Goal: Information Seeking & Learning: Learn about a topic

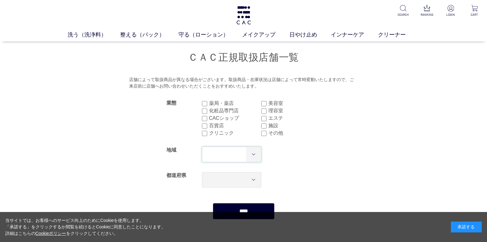
click at [225, 153] on select "*** **** **** **** **** **** **** ****" at bounding box center [232, 154] width 60 height 15
select select "**"
click at [202, 147] on select "*** **** **** **** **** **** **** ****" at bounding box center [232, 154] width 60 height 15
click at [215, 175] on select "*** *** *** *** *** *** *** *** *** *** *** *** **** *** *** *** *** *** *** **…" at bounding box center [232, 179] width 60 height 15
select select "***"
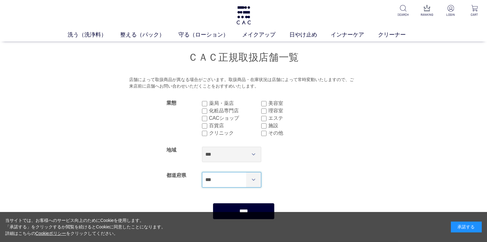
click at [202, 172] on select "*** *** *** *** *** *** *** *** *** *** *** *** **** *** *** *** *** *** *** **…" at bounding box center [232, 179] width 60 height 15
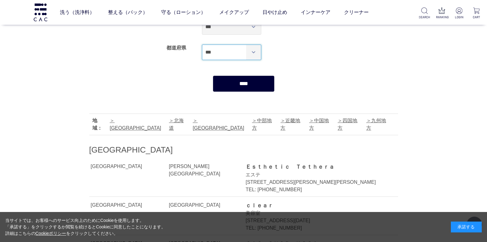
scroll to position [93, 0]
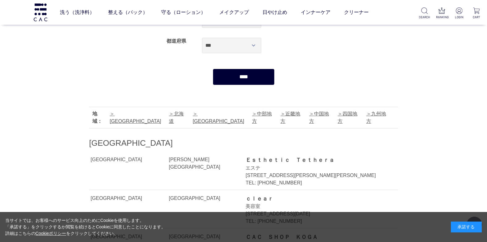
click at [239, 79] on input "****" at bounding box center [244, 77] width 62 height 16
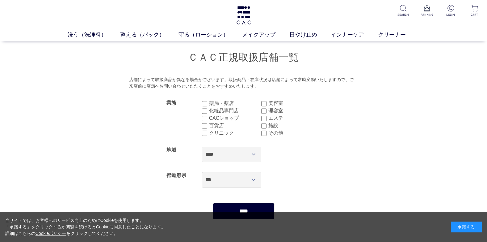
select select "***"
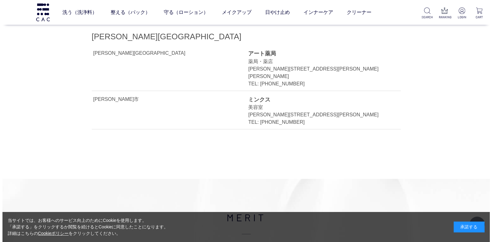
scroll to position [185, 0]
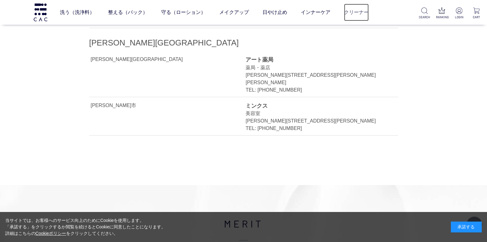
click at [351, 9] on link "クリーナー" at bounding box center [356, 12] width 25 height 17
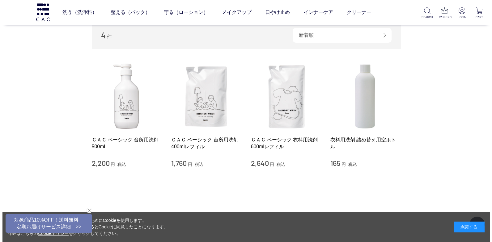
scroll to position [62, 0]
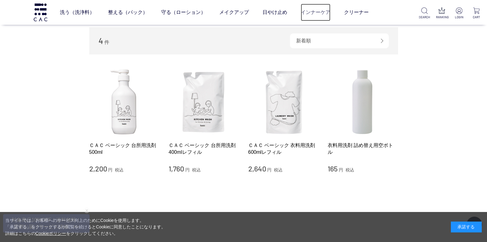
click at [304, 12] on link "インナーケア" at bounding box center [316, 12] width 30 height 17
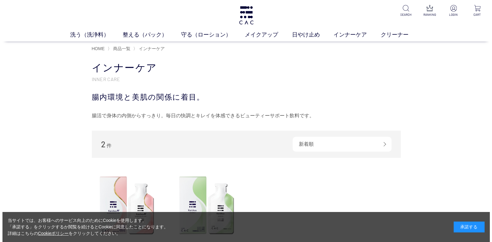
scroll to position [62, 0]
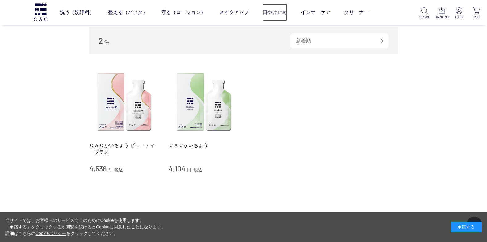
click at [272, 13] on link "日やけ止め" at bounding box center [275, 12] width 25 height 17
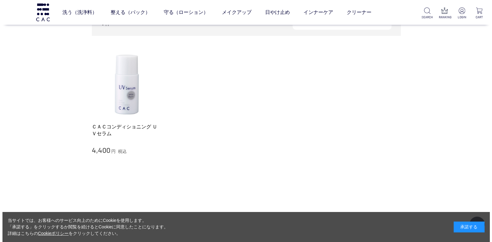
scroll to position [93, 0]
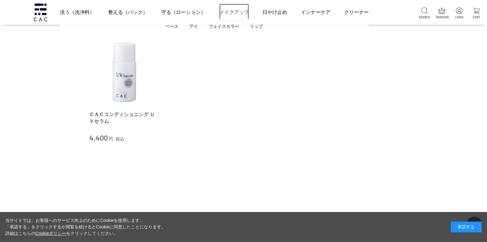
click at [238, 13] on link "メイクアップ" at bounding box center [234, 12] width 30 height 17
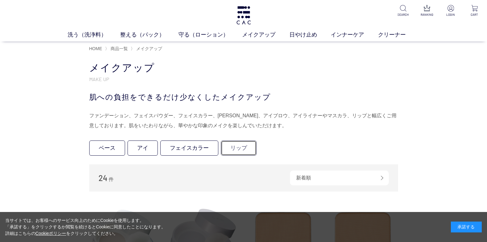
click at [225, 149] on link "リップ" at bounding box center [239, 147] width 36 height 15
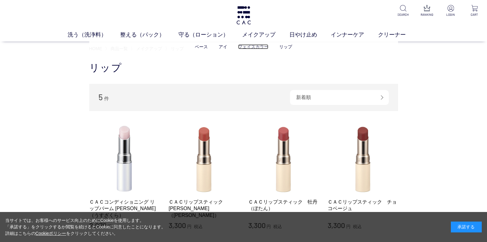
click at [250, 49] on link "フェイスカラー" at bounding box center [253, 46] width 30 height 5
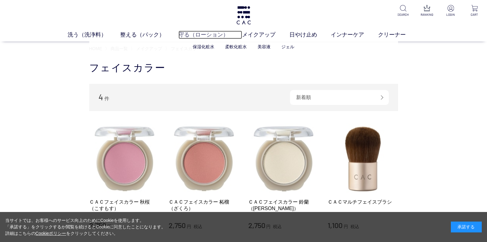
click at [219, 37] on link "守る（ローション）" at bounding box center [211, 35] width 64 height 8
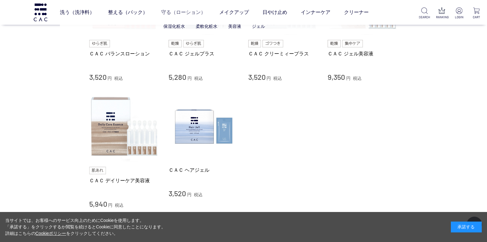
scroll to position [340, 0]
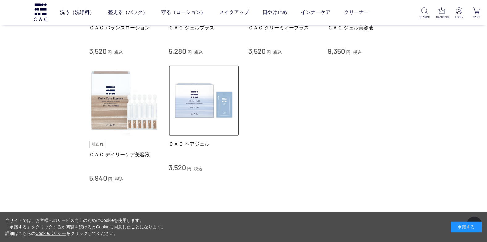
click at [197, 107] on img at bounding box center [204, 100] width 70 height 70
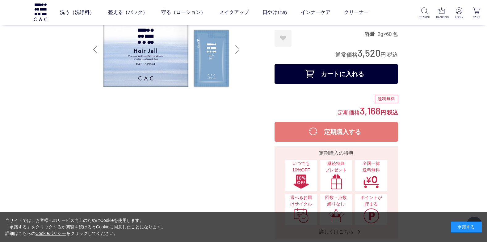
scroll to position [31, 0]
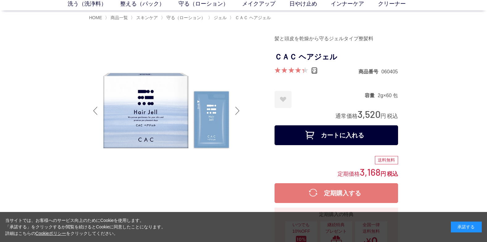
click at [314, 70] on link "22" at bounding box center [315, 70] width 6 height 7
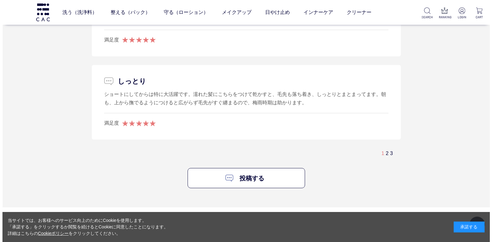
scroll to position [1484, 0]
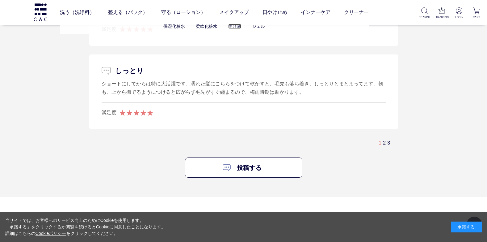
click at [240, 27] on link "美容液" at bounding box center [234, 26] width 13 height 5
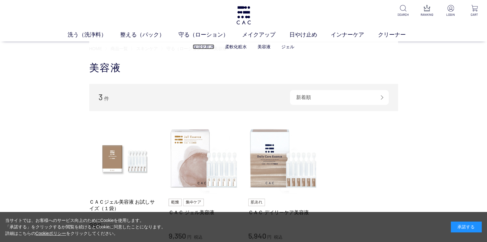
click at [212, 47] on link "保湿化粧水" at bounding box center [204, 46] width 22 height 5
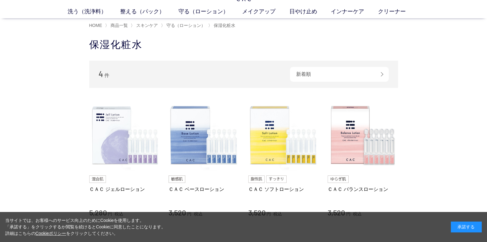
scroll to position [31, 0]
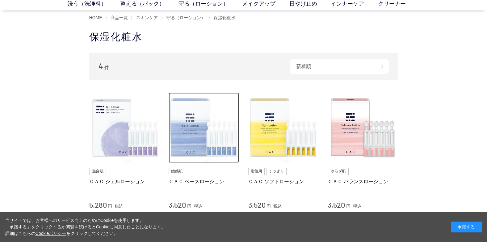
click at [196, 125] on img at bounding box center [204, 127] width 70 height 70
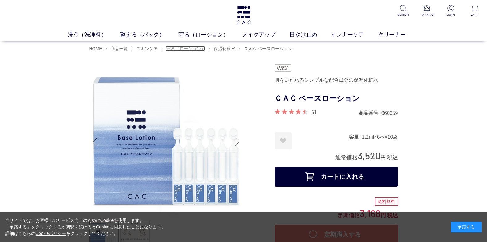
click at [198, 49] on span "守る（ローション）" at bounding box center [186, 48] width 39 height 5
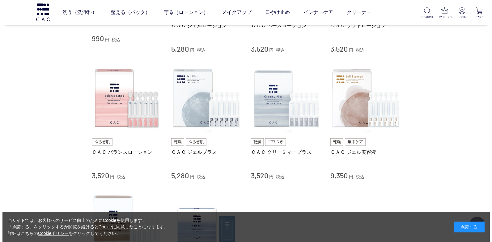
scroll to position [216, 0]
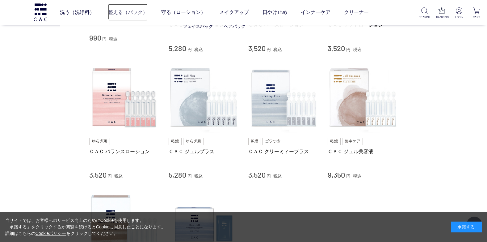
click at [138, 14] on link "整える（パック）" at bounding box center [128, 12] width 40 height 17
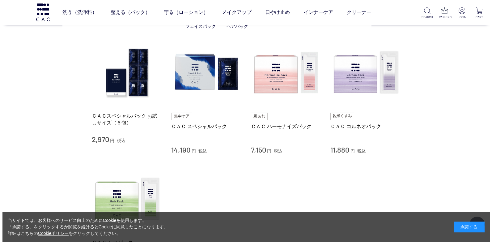
scroll to position [93, 0]
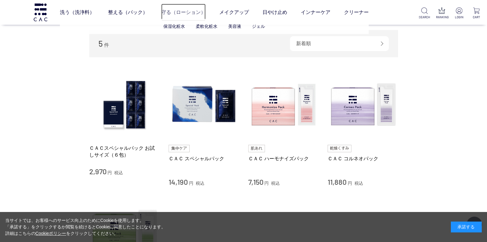
click at [170, 14] on link "守る（ローション）" at bounding box center [183, 12] width 45 height 17
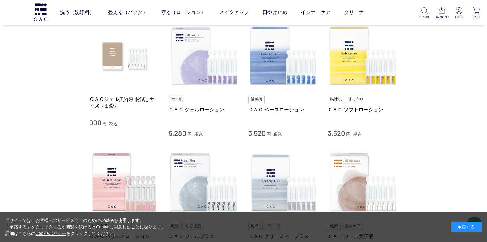
scroll to position [124, 0]
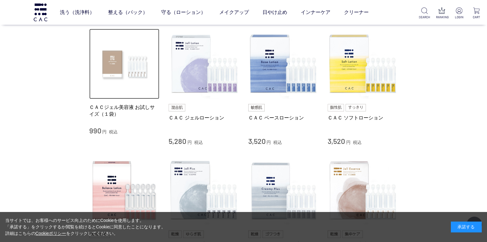
click at [120, 59] on img at bounding box center [124, 64] width 70 height 70
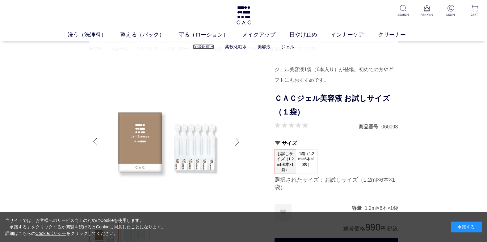
click at [200, 48] on link "保湿化粧水" at bounding box center [204, 46] width 22 height 5
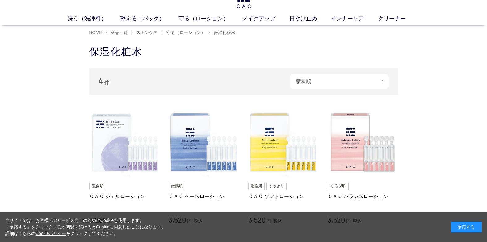
scroll to position [31, 0]
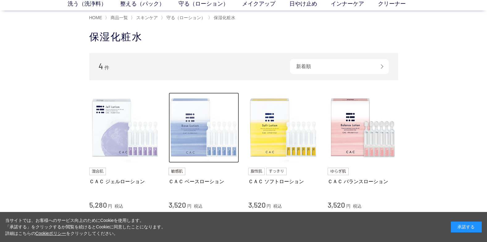
click at [180, 110] on img at bounding box center [204, 127] width 70 height 70
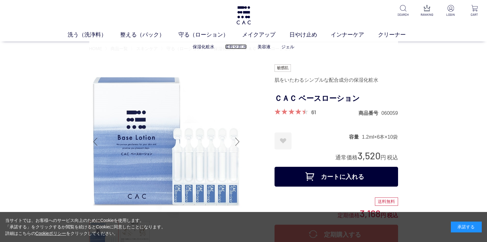
click at [237, 48] on link "柔軟化粧水" at bounding box center [236, 46] width 22 height 5
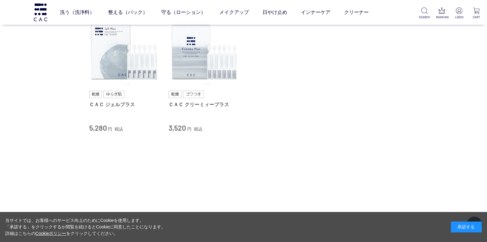
scroll to position [93, 0]
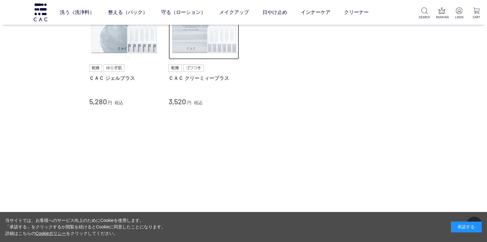
click at [204, 51] on img at bounding box center [204, 24] width 70 height 70
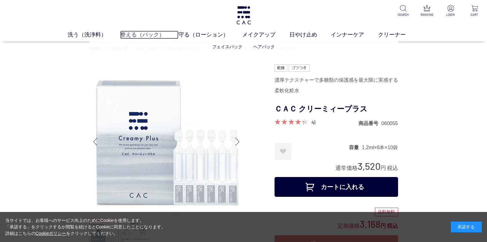
click at [152, 33] on link "整える（パック）" at bounding box center [149, 35] width 58 height 8
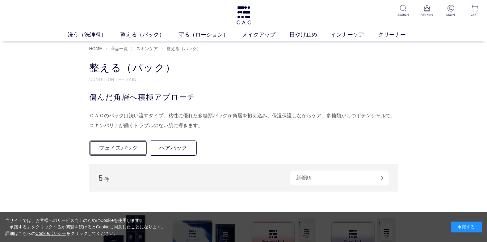
click at [127, 150] on link "フェイスパック" at bounding box center [118, 147] width 58 height 15
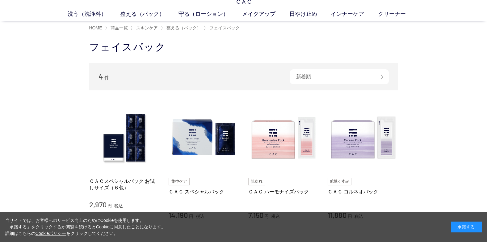
scroll to position [31, 0]
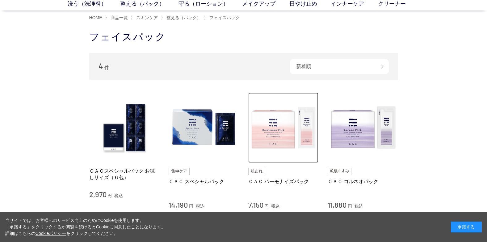
click at [269, 139] on img at bounding box center [283, 127] width 70 height 70
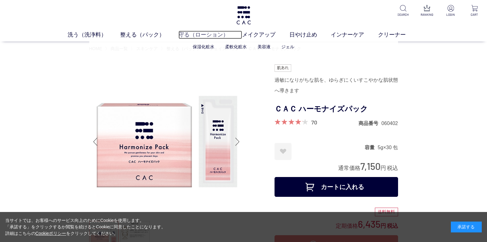
click at [212, 35] on link "守る（ローション）" at bounding box center [211, 35] width 64 height 8
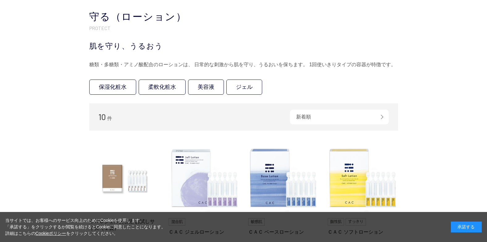
scroll to position [62, 0]
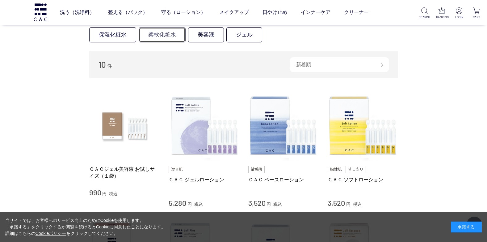
click at [157, 35] on link "柔軟化粧水" at bounding box center [162, 34] width 47 height 15
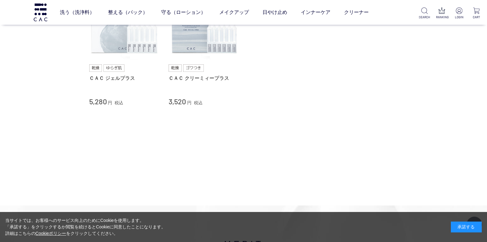
scroll to position [31, 0]
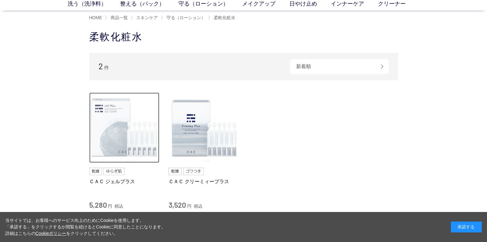
click at [125, 132] on img at bounding box center [124, 127] width 70 height 70
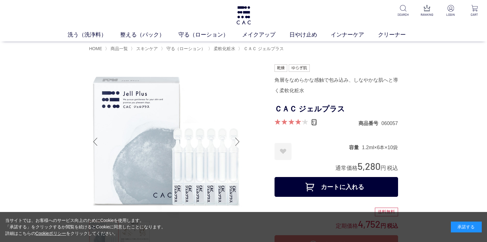
click at [313, 124] on link "37" at bounding box center [315, 122] width 6 height 7
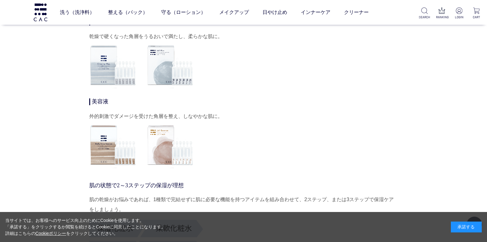
scroll to position [2001, 0]
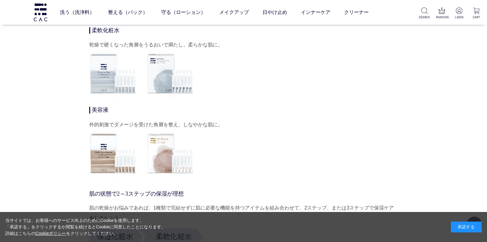
click at [158, 74] on img at bounding box center [171, 74] width 48 height 48
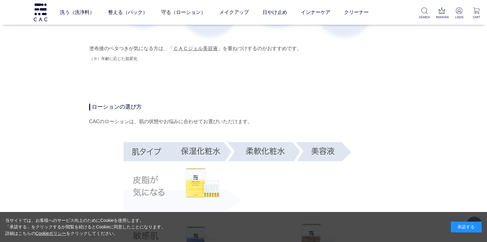
scroll to position [1012, 0]
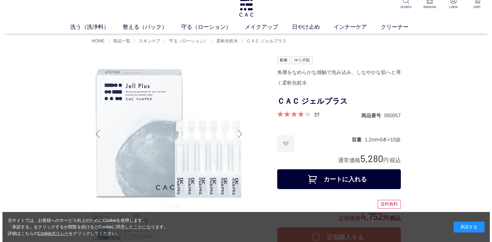
scroll to position [0, 0]
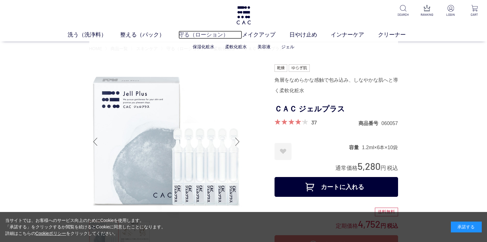
click at [198, 35] on link "守る（ローション）" at bounding box center [211, 35] width 64 height 8
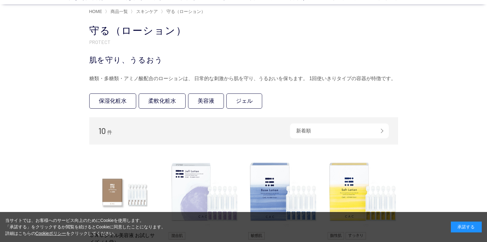
scroll to position [31, 0]
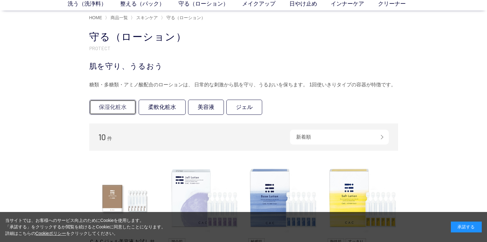
click at [134, 109] on link "保湿化粧水" at bounding box center [112, 107] width 47 height 15
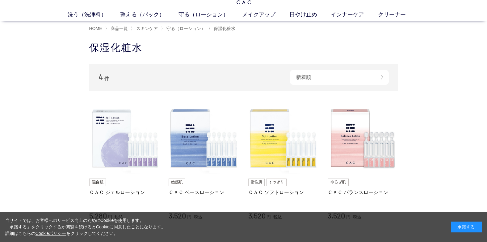
scroll to position [31, 0]
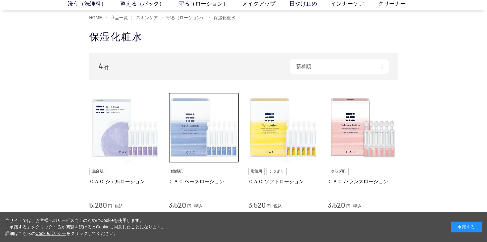
click at [184, 144] on img at bounding box center [204, 127] width 70 height 70
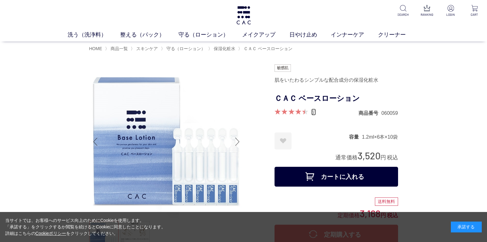
click at [314, 112] on link "61" at bounding box center [314, 111] width 5 height 7
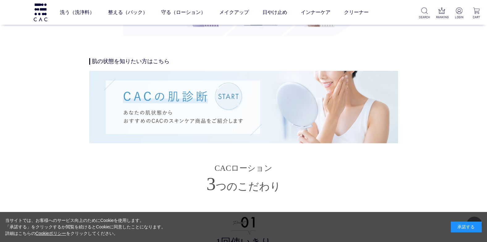
scroll to position [1416, 0]
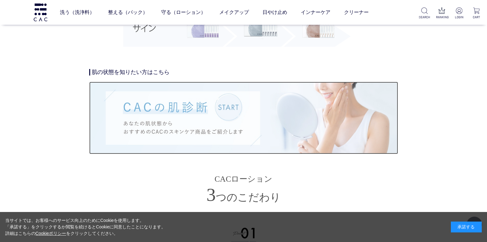
click at [235, 106] on img at bounding box center [243, 118] width 309 height 72
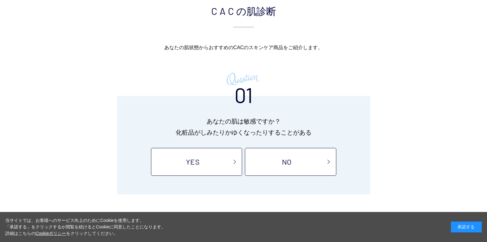
scroll to position [62, 0]
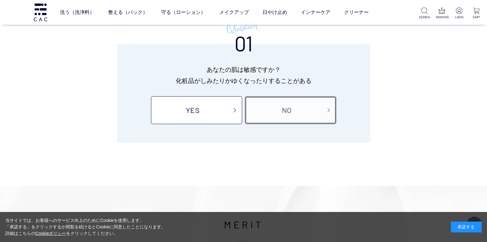
click at [247, 111] on link "NO" at bounding box center [290, 110] width 91 height 28
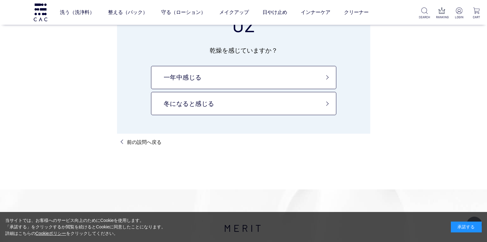
scroll to position [62, 0]
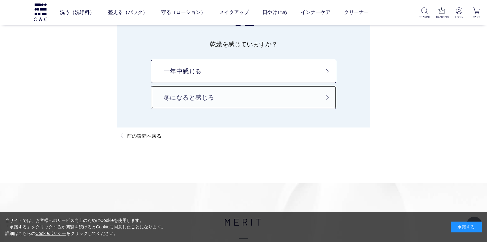
click at [241, 103] on link "冬になると感じる" at bounding box center [243, 97] width 185 height 23
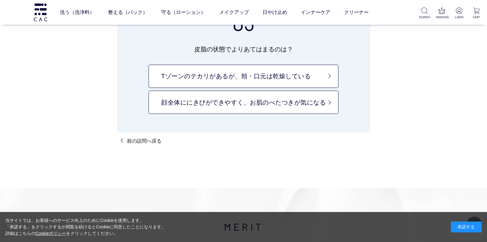
scroll to position [93, 0]
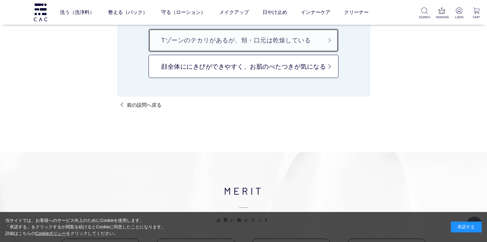
click at [244, 48] on link "Tゾーンのテカリがあるが、頬・口元は乾燥している" at bounding box center [244, 40] width 190 height 23
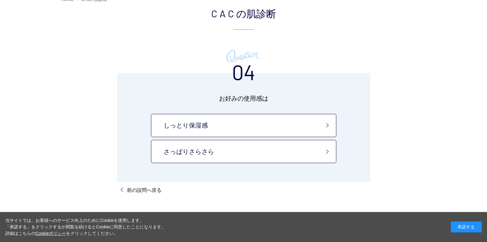
scroll to position [62, 0]
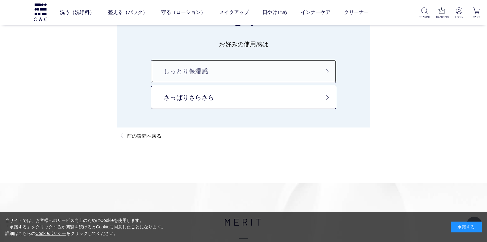
click at [239, 65] on link "しっとり保湿感" at bounding box center [243, 71] width 185 height 23
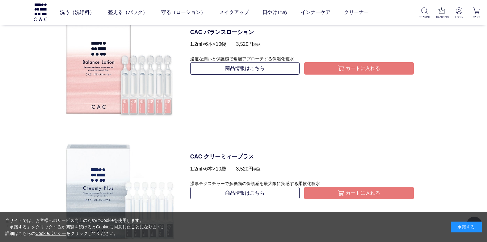
scroll to position [773, 0]
click at [239, 65] on link "商品情報はこちら" at bounding box center [245, 68] width 110 height 12
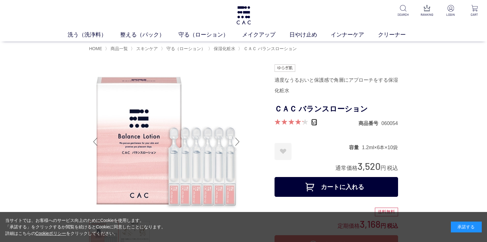
click at [315, 122] on link "49" at bounding box center [315, 122] width 6 height 7
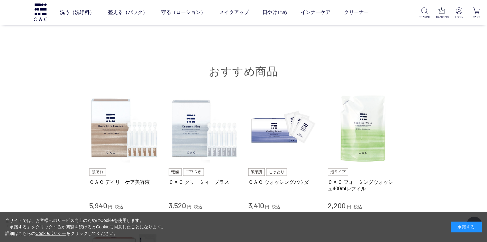
scroll to position [4130, 0]
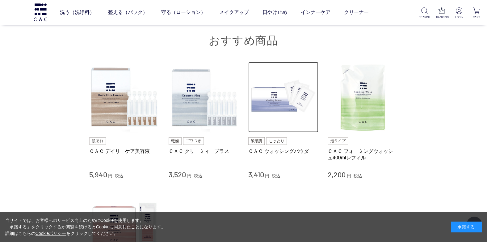
click at [271, 91] on img at bounding box center [283, 97] width 70 height 70
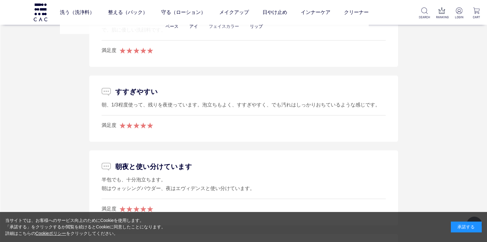
scroll to position [3616, 0]
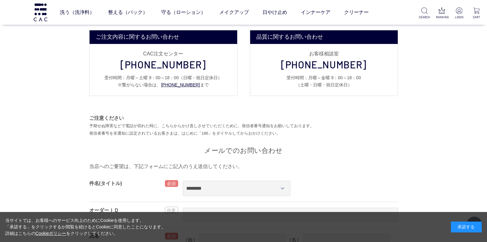
scroll to position [62, 0]
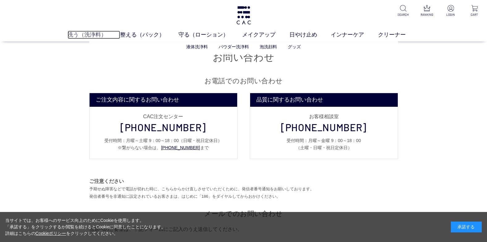
click at [87, 32] on link "洗う（洗浄料）" at bounding box center [94, 35] width 53 height 8
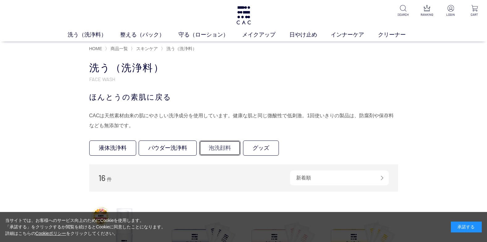
click at [213, 151] on link "泡洗顔料" at bounding box center [219, 147] width 41 height 15
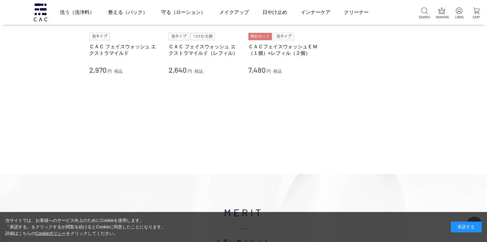
scroll to position [124, 0]
click at [131, 50] on link "ＣＡＣ フェイスウォッシュ エクストラマイルド" at bounding box center [124, 50] width 70 height 13
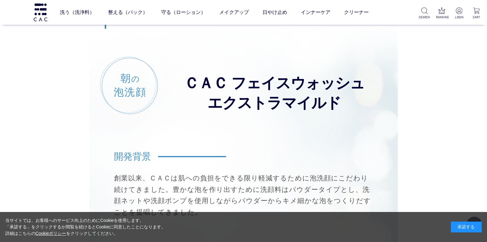
scroll to position [3647, 0]
